Goal: Task Accomplishment & Management: Manage account settings

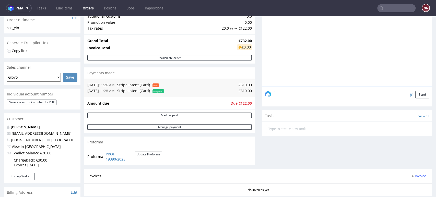
scroll to position [170, 0]
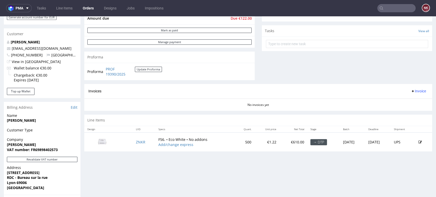
click at [75, 108] on link "Edit" at bounding box center [74, 107] width 7 height 5
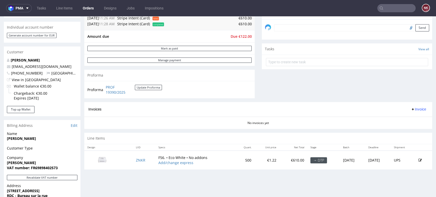
scroll to position [199, 0]
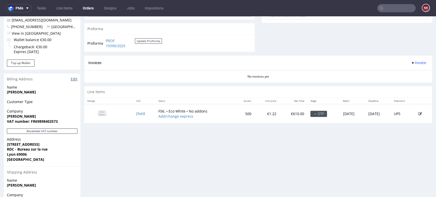
click at [76, 79] on link "Edit" at bounding box center [74, 79] width 7 height 5
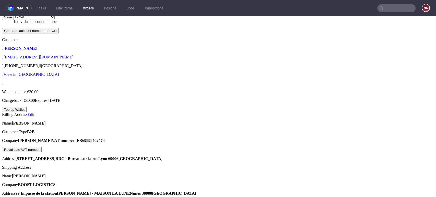
scroll to position [199, 0]
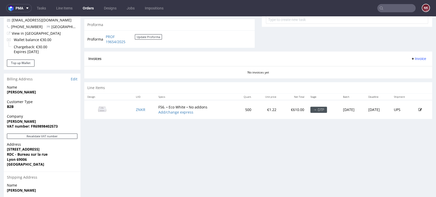
click at [424, 141] on div "Order R846398298 11.09.2025 11:28 AM Mark this order as problematic Invoice Sav…" at bounding box center [218, 50] width 436 height 438
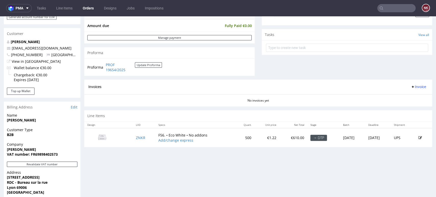
scroll to position [227, 0]
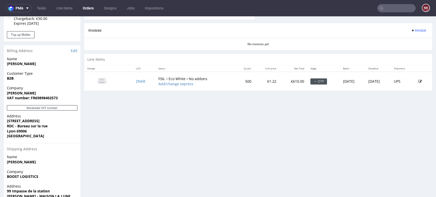
click at [423, 143] on div "Progress Payment Paid Thu 11 Sep Payment “Received” Email Sent Thu 11 Sep 11:29…" at bounding box center [258, 21] width 348 height 431
click at [417, 130] on div "Progress Payment Paid Thu 11 Sep Payment “Received” Email Sent Thu 11 Sep 11:29…" at bounding box center [258, 21] width 348 height 431
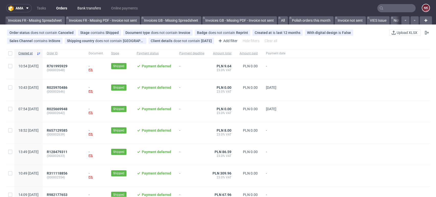
scroll to position [0, 810]
click at [89, 8] on link "Bank transfers" at bounding box center [89, 8] width 30 height 8
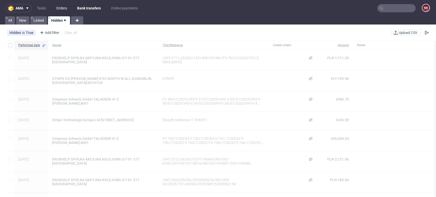
click at [67, 8] on link "Orders" at bounding box center [61, 8] width 17 height 8
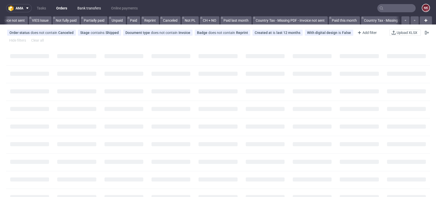
scroll to position [0, 631]
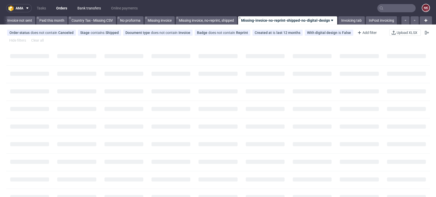
click at [90, 7] on link "Bank transfers" at bounding box center [89, 8] width 30 height 8
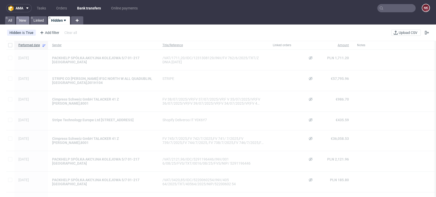
click at [23, 19] on link "New" at bounding box center [22, 20] width 13 height 8
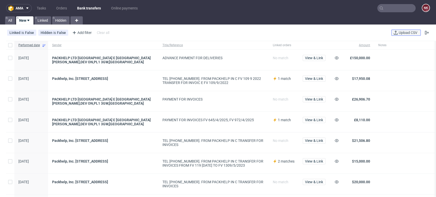
click at [398, 33] on span "Upload CSV" at bounding box center [408, 33] width 21 height 4
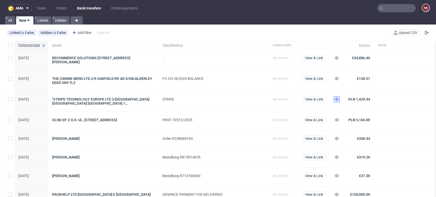
click at [335, 98] on use at bounding box center [337, 99] width 4 height 3
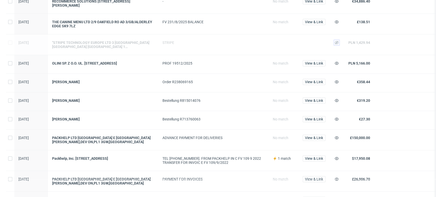
scroll to position [85, 0]
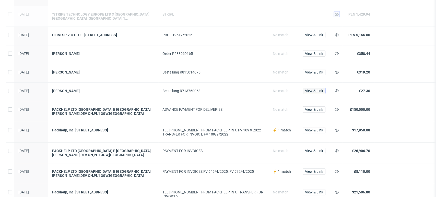
click at [313, 91] on span "View & Link" at bounding box center [314, 91] width 18 height 4
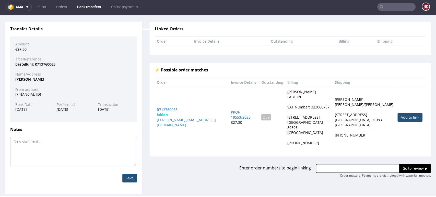
scroll to position [36, 0]
click at [398, 114] on link "Add to link" at bounding box center [410, 117] width 25 height 9
type input "R713760063"
click at [399, 164] on input "Go to review ▶" at bounding box center [415, 168] width 32 height 9
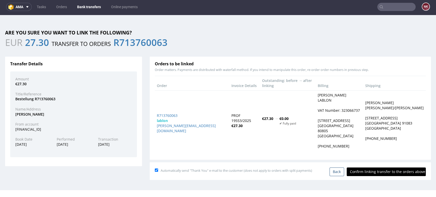
scroll to position [0, 0]
click at [391, 168] on input "Confirm linking transfer to the orders above" at bounding box center [386, 172] width 79 height 9
type input "In progress..."
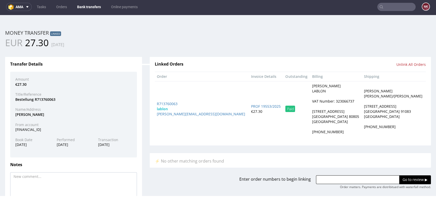
click at [85, 9] on link "Bank transfers" at bounding box center [89, 7] width 30 height 8
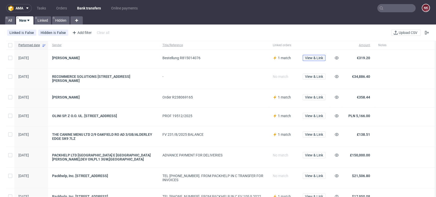
click at [316, 59] on span "View & Link" at bounding box center [314, 58] width 18 height 4
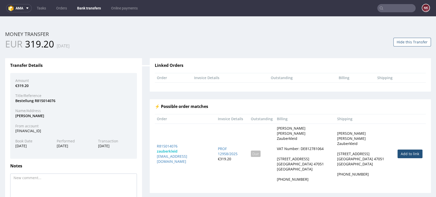
click at [399, 152] on link "Add to link" at bounding box center [410, 154] width 25 height 9
type input "R815014076"
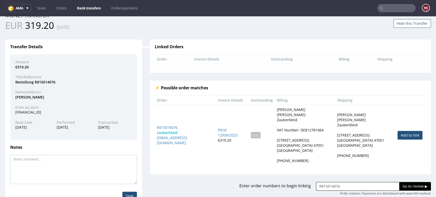
scroll to position [36, 0]
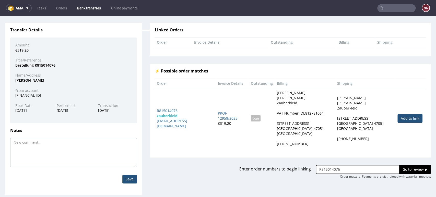
click at [402, 165] on input "Go to review ▶" at bounding box center [415, 169] width 32 height 9
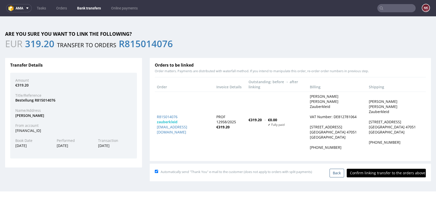
scroll to position [0, 0]
click at [385, 172] on input "Confirm linking transfer to the orders above" at bounding box center [386, 173] width 79 height 9
type input "In progress..."
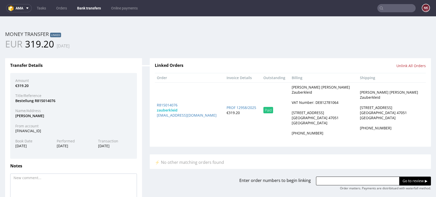
click at [80, 8] on link "Bank transfers" at bounding box center [89, 8] width 30 height 8
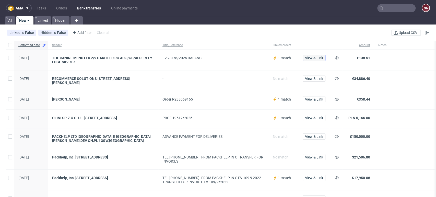
click at [312, 60] on span "View & Link" at bounding box center [314, 58] width 18 height 4
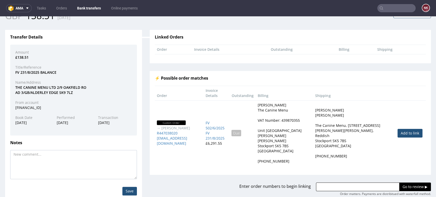
click at [403, 131] on link "Add to link" at bounding box center [410, 133] width 25 height 9
type input "R447038020"
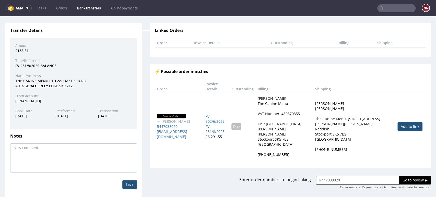
scroll to position [41, 0]
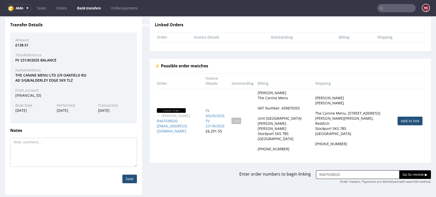
click at [400, 173] on input "Go to review ▶" at bounding box center [415, 174] width 32 height 9
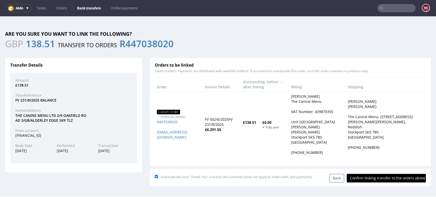
scroll to position [0, 0]
click at [387, 176] on input "Confirm linking transfer to the orders above" at bounding box center [386, 178] width 79 height 9
type input "In progress..."
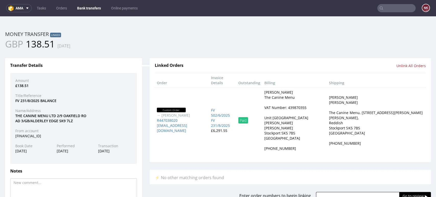
click at [91, 4] on link "Bank transfers" at bounding box center [89, 8] width 30 height 8
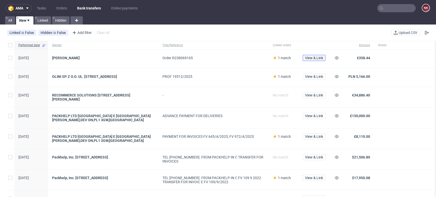
click at [319, 59] on span "View & Link" at bounding box center [314, 58] width 18 height 4
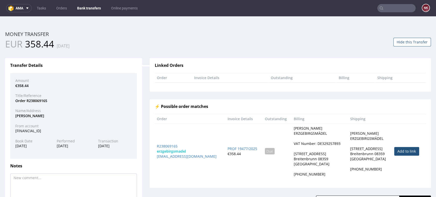
click at [392, 146] on td "Add to link" at bounding box center [409, 151] width 34 height 55
click at [394, 149] on link "Add to link" at bounding box center [406, 151] width 25 height 9
type input "R238069165"
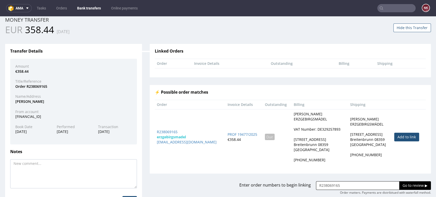
scroll to position [36, 0]
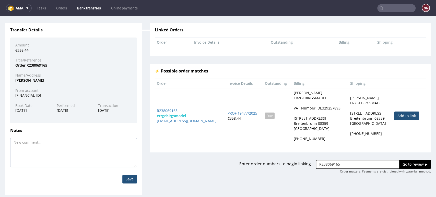
click at [399, 160] on input "Go to review ▶" at bounding box center [415, 164] width 32 height 9
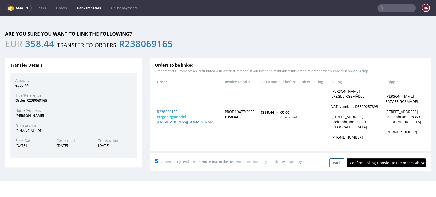
scroll to position [0, 0]
click at [389, 162] on input "Confirm linking transfer to the orders above" at bounding box center [386, 163] width 79 height 9
type input "In progress..."
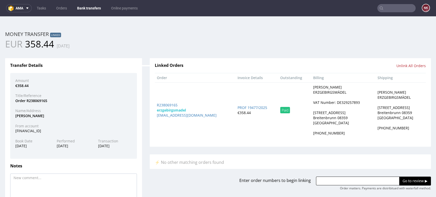
click at [90, 6] on link "Bank transfers" at bounding box center [89, 8] width 30 height 8
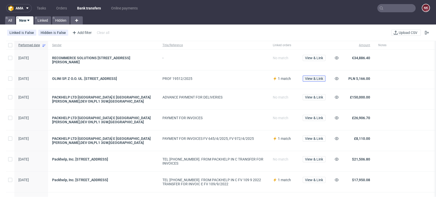
click at [311, 77] on span "View & Link" at bounding box center [314, 79] width 18 height 4
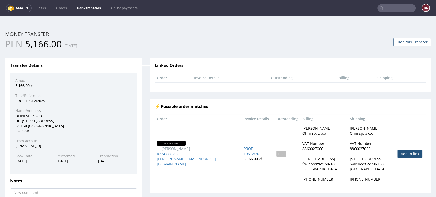
scroll to position [28, 0]
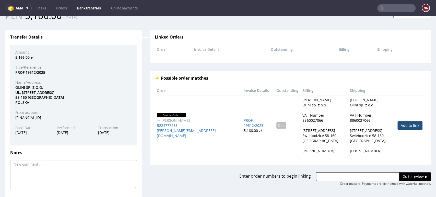
click at [398, 125] on link "Add to link" at bounding box center [410, 125] width 25 height 9
type input "R224777285"
click at [399, 172] on input "Go to review ▶" at bounding box center [415, 176] width 32 height 9
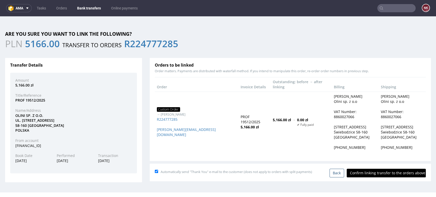
scroll to position [0, 0]
click at [385, 169] on input "Confirm linking transfer to the orders above" at bounding box center [386, 173] width 79 height 9
type input "In progress..."
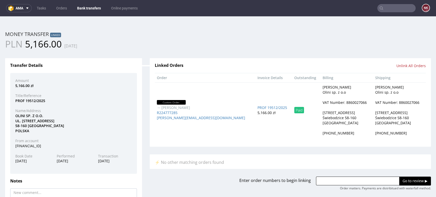
click at [87, 6] on link "Bank transfers" at bounding box center [89, 8] width 30 height 8
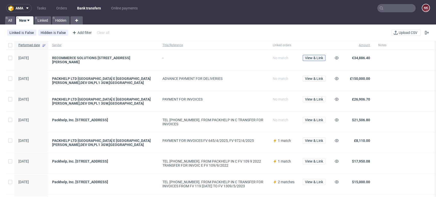
click at [314, 57] on span "View & Link" at bounding box center [314, 58] width 18 height 4
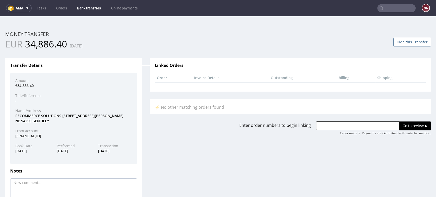
click at [36, 115] on div "RECOMMERCE SOLUTIONS 54 AVENUE LENI NE 94250 GENTILLY" at bounding box center [73, 118] width 124 height 10
copy div "RECOMMERCE"
click at [350, 124] on input "text" at bounding box center [358, 126] width 84 height 9
paste input "R256346489"
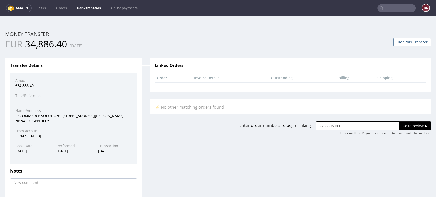
paste input "R326757951"
type input "R256346489 , R326757951"
click at [407, 124] on input "Go to review ▶" at bounding box center [415, 126] width 32 height 9
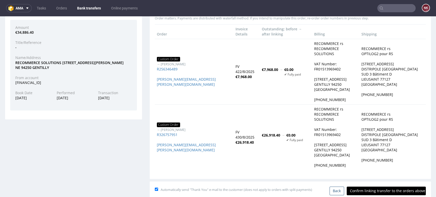
scroll to position [55, 0]
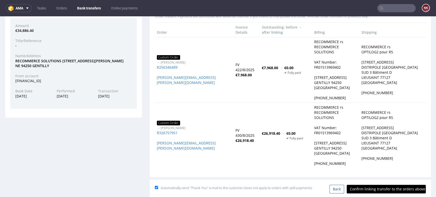
click at [385, 185] on input "Confirm linking transfer to the orders above" at bounding box center [386, 189] width 79 height 9
type input "In progress..."
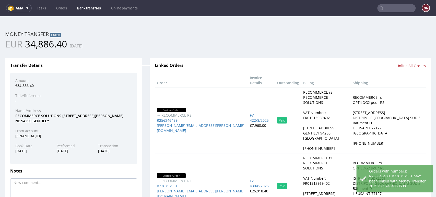
scroll to position [0, 0]
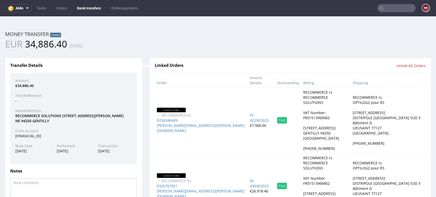
click at [84, 7] on link "Bank transfers" at bounding box center [89, 8] width 30 height 8
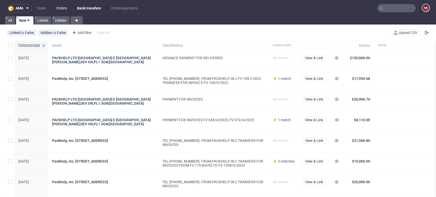
click at [57, 8] on link "Orders" at bounding box center [61, 8] width 17 height 8
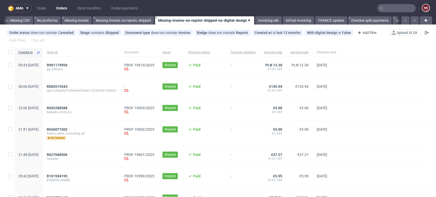
scroll to position [0, 723]
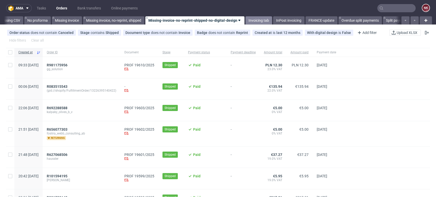
click at [263, 24] on link "Invoicing tab" at bounding box center [259, 20] width 27 height 8
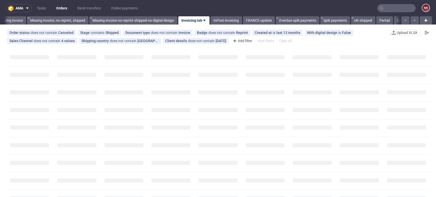
scroll to position [0, 780]
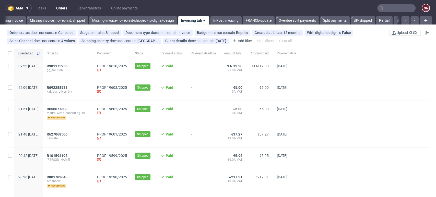
click at [417, 164] on div at bounding box center [365, 158] width 130 height 21
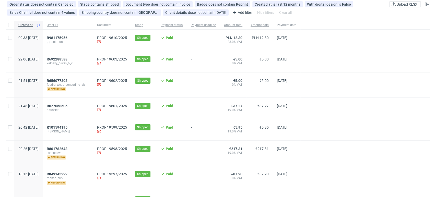
scroll to position [0, 0]
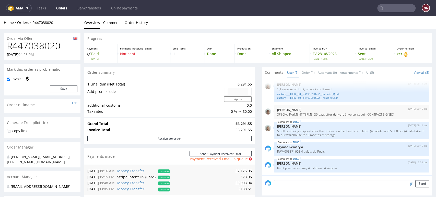
click at [47, 48] on h1 "R447038020" at bounding box center [42, 46] width 71 height 10
copy h1 "R447038020"
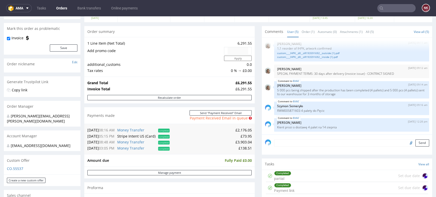
scroll to position [85, 0]
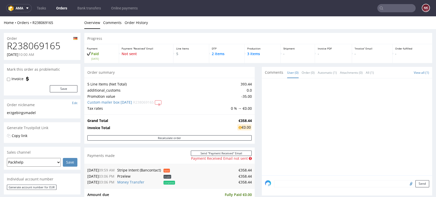
scroll to position [57, 0]
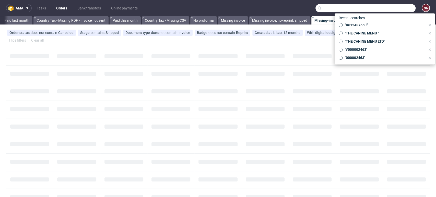
click at [391, 9] on input "text" at bounding box center [366, 8] width 100 height 8
paste input "RECOMMERCE"
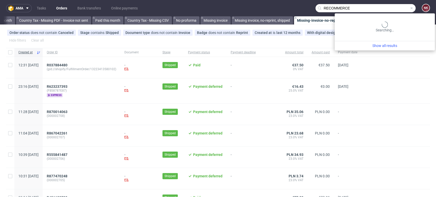
type input "RECOMMERCE"
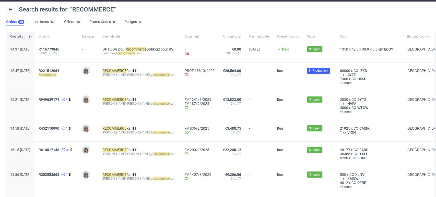
scroll to position [28, 0]
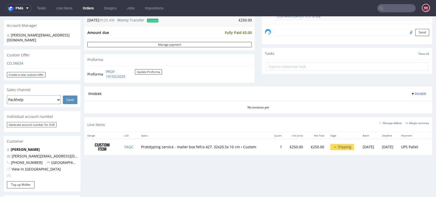
scroll to position [142, 0]
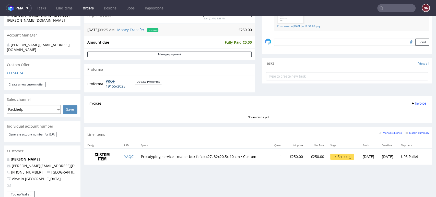
click at [107, 89] on link "PROF 19155/2025" at bounding box center [120, 84] width 29 height 10
drag, startPoint x: 142, startPoint y: 91, endPoint x: 104, endPoint y: 82, distance: 38.8
click at [104, 82] on div "Proforma PROF 19155/2025 Update Proforma" at bounding box center [169, 83] width 170 height 17
copy tbody "Proforma"
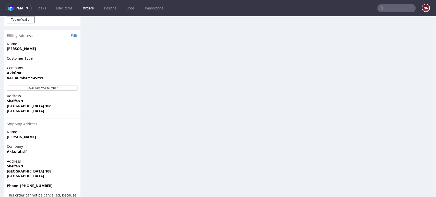
scroll to position [327, 0]
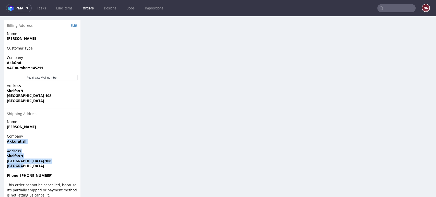
drag, startPoint x: 23, startPoint y: 159, endPoint x: 4, endPoint y: 136, distance: 30.3
click at [4, 136] on section "Billing Address Edit Name Elva Bjork Barkardottir Customer Type Company Akkúrat…" at bounding box center [42, 110] width 77 height 181
copy section "Akkurat slf Address Skeifan 9 Reykjavík 108 Iceland"
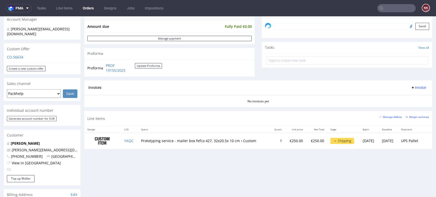
scroll to position [157, 0]
click at [411, 88] on span "Invoice" at bounding box center [418, 88] width 15 height 4
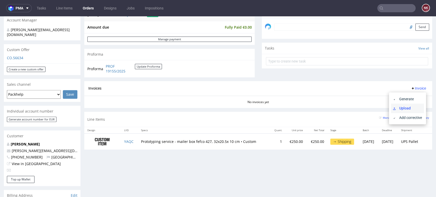
click at [403, 106] on span "Upload" at bounding box center [409, 108] width 25 height 5
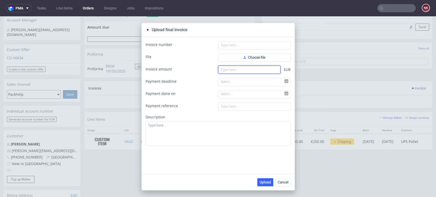
click at [251, 69] on input "number" at bounding box center [249, 70] width 62 height 8
type input "250"
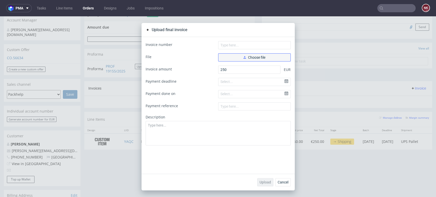
click at [244, 56] on span "Choose file" at bounding box center [254, 58] width 22 height 4
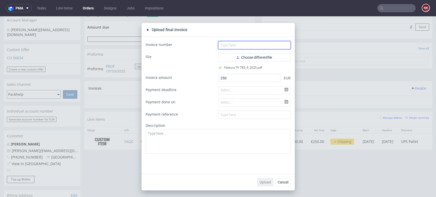
click at [231, 41] on input "text" at bounding box center [254, 45] width 73 height 8
type input "FV 783/9/2025"
click at [263, 180] on button "Upload" at bounding box center [265, 182] width 16 height 8
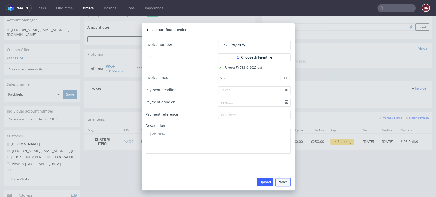
click at [282, 181] on span "Cancel" at bounding box center [283, 183] width 11 height 4
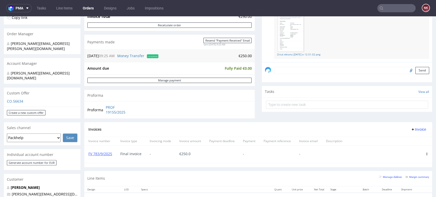
scroll to position [142, 0]
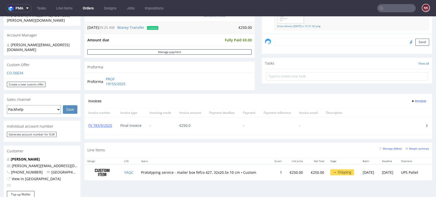
click at [417, 141] on div "Progress Payment Paid Tue 09 Sep Payment “Received” Email Sent Tue 9 Sep 09:25 …" at bounding box center [258, 37] width 348 height 293
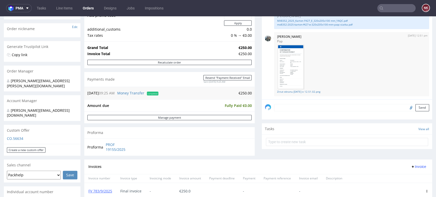
scroll to position [0, 0]
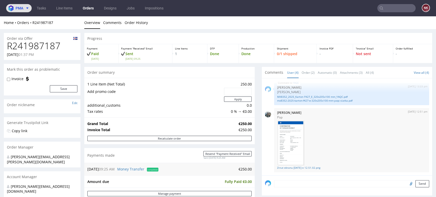
click at [29, 8] on icon at bounding box center [27, 8] width 4 height 4
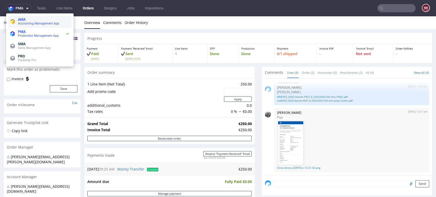
click at [29, 19] on span "AMA" at bounding box center [44, 19] width 52 height 4
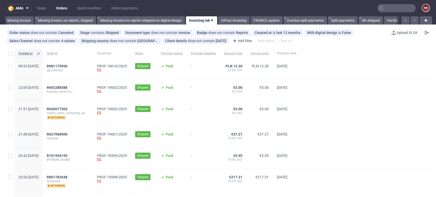
scroll to position [0, 780]
click at [414, 145] on div at bounding box center [365, 136] width 130 height 21
click at [397, 10] on input "text" at bounding box center [396, 8] width 38 height 8
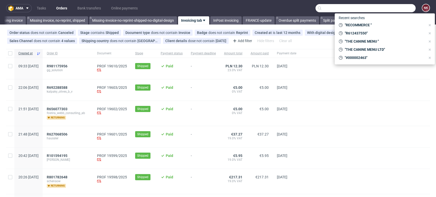
paste input "R252833247/edit/task/37188"
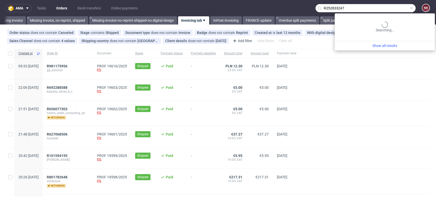
type input "R252833247"
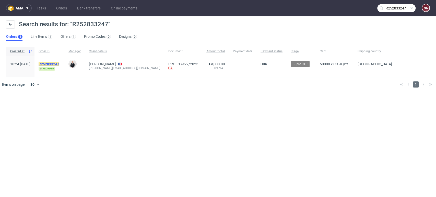
click at [57, 62] on mark "R252833247" at bounding box center [49, 64] width 21 height 4
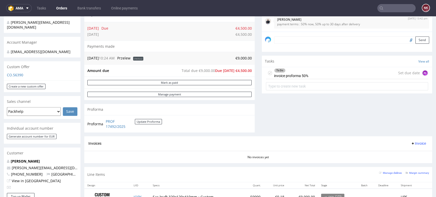
scroll to position [142, 0]
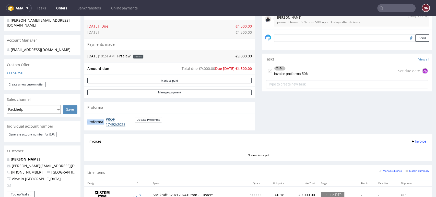
drag, startPoint x: 139, startPoint y: 128, endPoint x: 106, endPoint y: 118, distance: 33.9
click at [106, 118] on div "Proforma PROF 17492/2025 Update Proforma" at bounding box center [169, 121] width 170 height 17
copy tbody "Proforma"
click at [305, 75] on div "To Do invoice proforma 50% Set due date AŁ" at bounding box center [347, 71] width 162 height 12
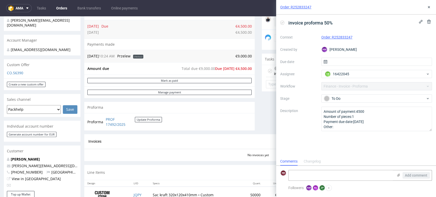
scroll to position [4, 0]
click at [419, 137] on div "invoice proforma 50% Context Order: R252833247 Created by Adrian Margula Due da…" at bounding box center [356, 86] width 160 height 143
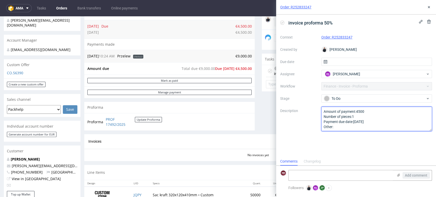
click at [360, 112] on textarea "Amount of payment:4500 Number of pieces:1 Payment due date:18.09.2025 Other:" at bounding box center [376, 119] width 111 height 25
click at [394, 109] on textarea "Amount of payment:4500 Number of pieces:1 Payment due date:18.09.2025 Other:" at bounding box center [376, 119] width 111 height 25
click at [380, 123] on textarea "Amount of payment:4500 Number of pieces:1 Payment due date:18.09.2025 Other:" at bounding box center [376, 119] width 111 height 25
click at [399, 175] on use at bounding box center [398, 175] width 3 height 3
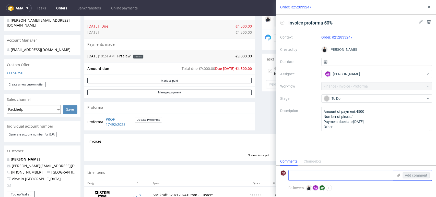
click at [0, 0] on input "file" at bounding box center [0, 0] width 0 height 0
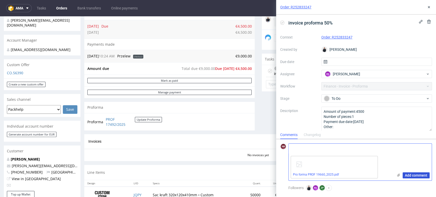
click at [417, 174] on span "Add comment" at bounding box center [416, 176] width 22 height 4
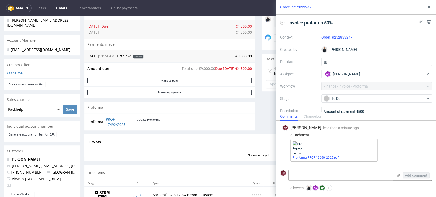
scroll to position [0, 0]
click at [328, 159] on link "Pro forma PROF 19660_2025.pdf" at bounding box center [316, 158] width 46 height 4
click at [366, 103] on div "Context Order: R252833247 Created by Adrian Margula Due date Assignee AŁ Aleksa…" at bounding box center [356, 82] width 152 height 98
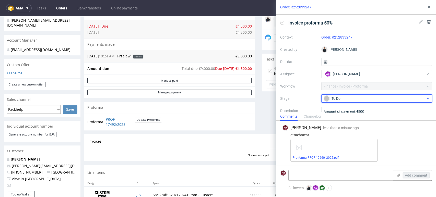
click at [365, 99] on div "To Do" at bounding box center [375, 99] width 102 height 6
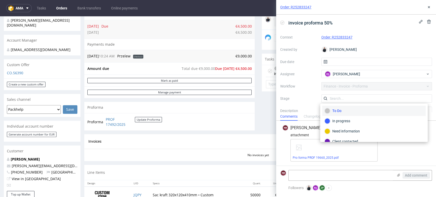
scroll to position [37, 0]
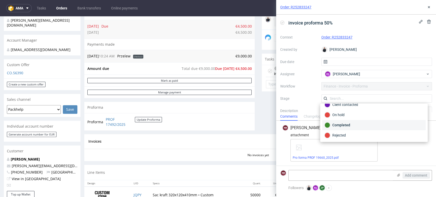
click at [357, 126] on div "Completed" at bounding box center [373, 125] width 99 height 6
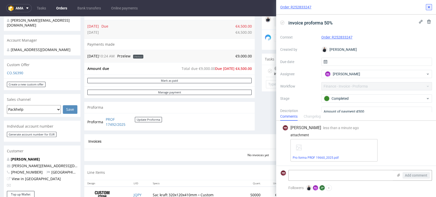
click at [429, 4] on button at bounding box center [429, 7] width 6 height 6
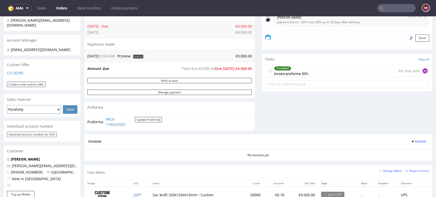
click at [297, 114] on div "Comments User (6) Order (1) Automatic (0) Attachments (1) All (6) View all (6) …" at bounding box center [347, 27] width 170 height 213
click at [272, 125] on div "Comments User (6) Order (1) Automatic (0) Attachments (1) All (6) View all (6) …" at bounding box center [347, 27] width 170 height 213
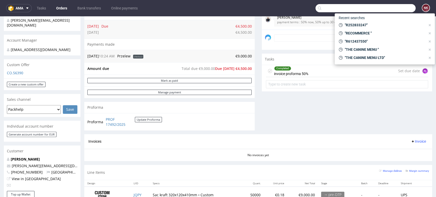
click at [397, 7] on input "text" at bounding box center [366, 8] width 100 height 8
paste input "R823316314"
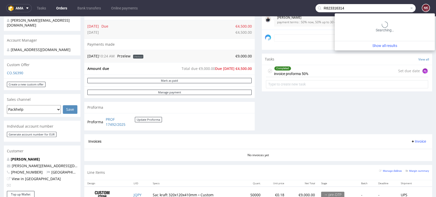
type input "R823316314"
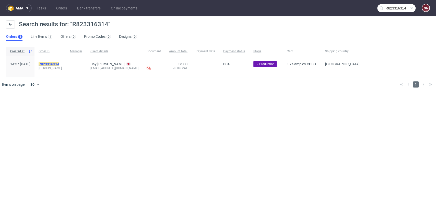
click at [59, 63] on mark "R823316314" at bounding box center [49, 64] width 21 height 4
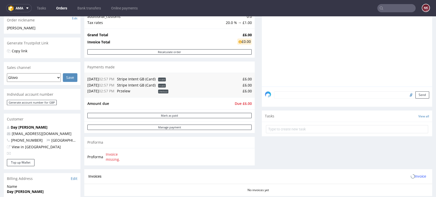
scroll to position [85, 0]
click at [202, 118] on button "Mark as paid" at bounding box center [169, 115] width 164 height 5
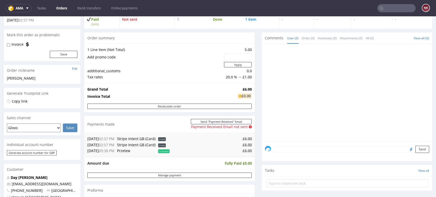
scroll to position [57, 0]
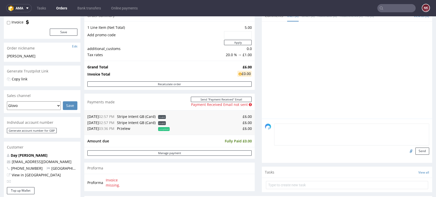
click at [285, 128] on textarea at bounding box center [351, 135] width 155 height 22
type textarea "paid via CITI"
click at [407, 150] on input "file" at bounding box center [410, 151] width 7 height 7
type input "C:\fakepath\R823316314_CITI.pdf"
click at [415, 150] on button "Send" at bounding box center [422, 151] width 14 height 7
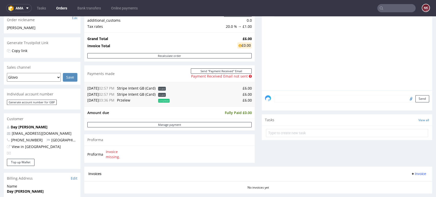
scroll to position [0, 0]
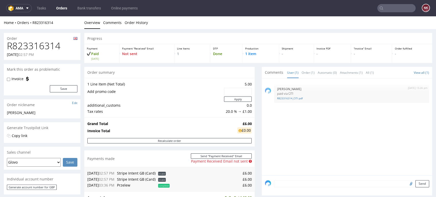
click at [62, 8] on link "Orders" at bounding box center [61, 8] width 17 height 8
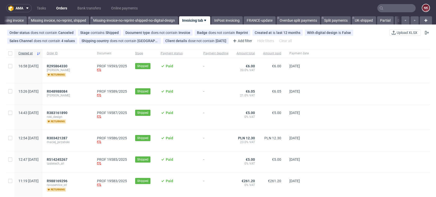
scroll to position [0, 780]
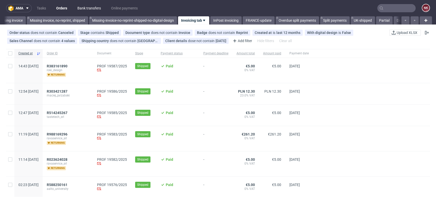
click at [82, 6] on link "Bank transfers" at bounding box center [89, 8] width 30 height 8
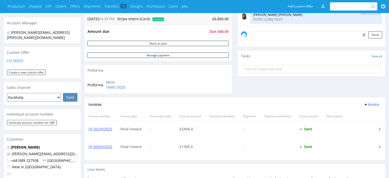
scroll to position [179, 0]
